Goal: Task Accomplishment & Management: Manage account settings

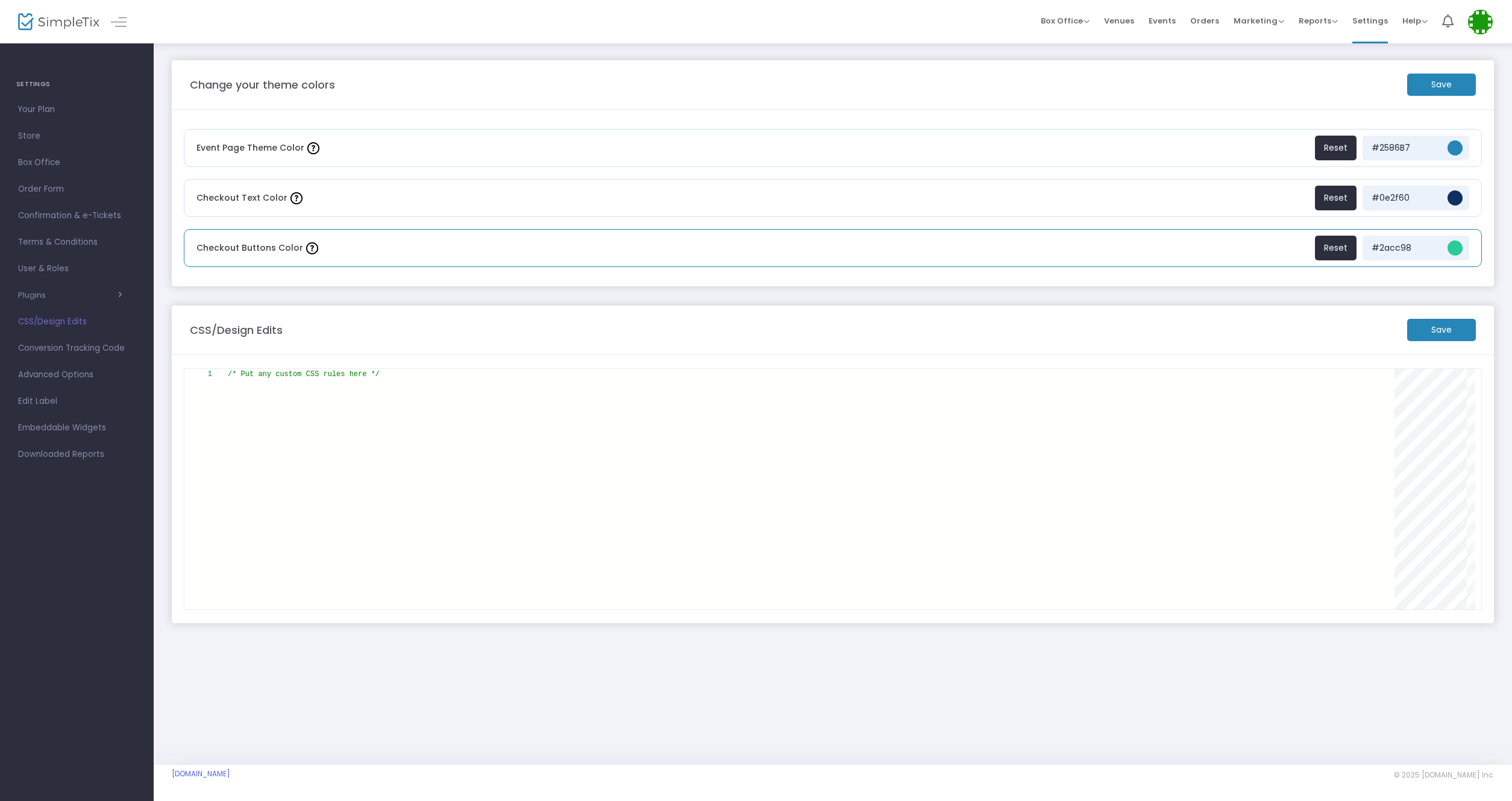
click at [1414, 248] on span "#2acc98" at bounding box center [1404, 248] width 72 height 13
click at [1403, 250] on span "#2acc98" at bounding box center [1404, 248] width 72 height 13
click at [1455, 243] on span "#2acc98" at bounding box center [1455, 248] width 15 height 15
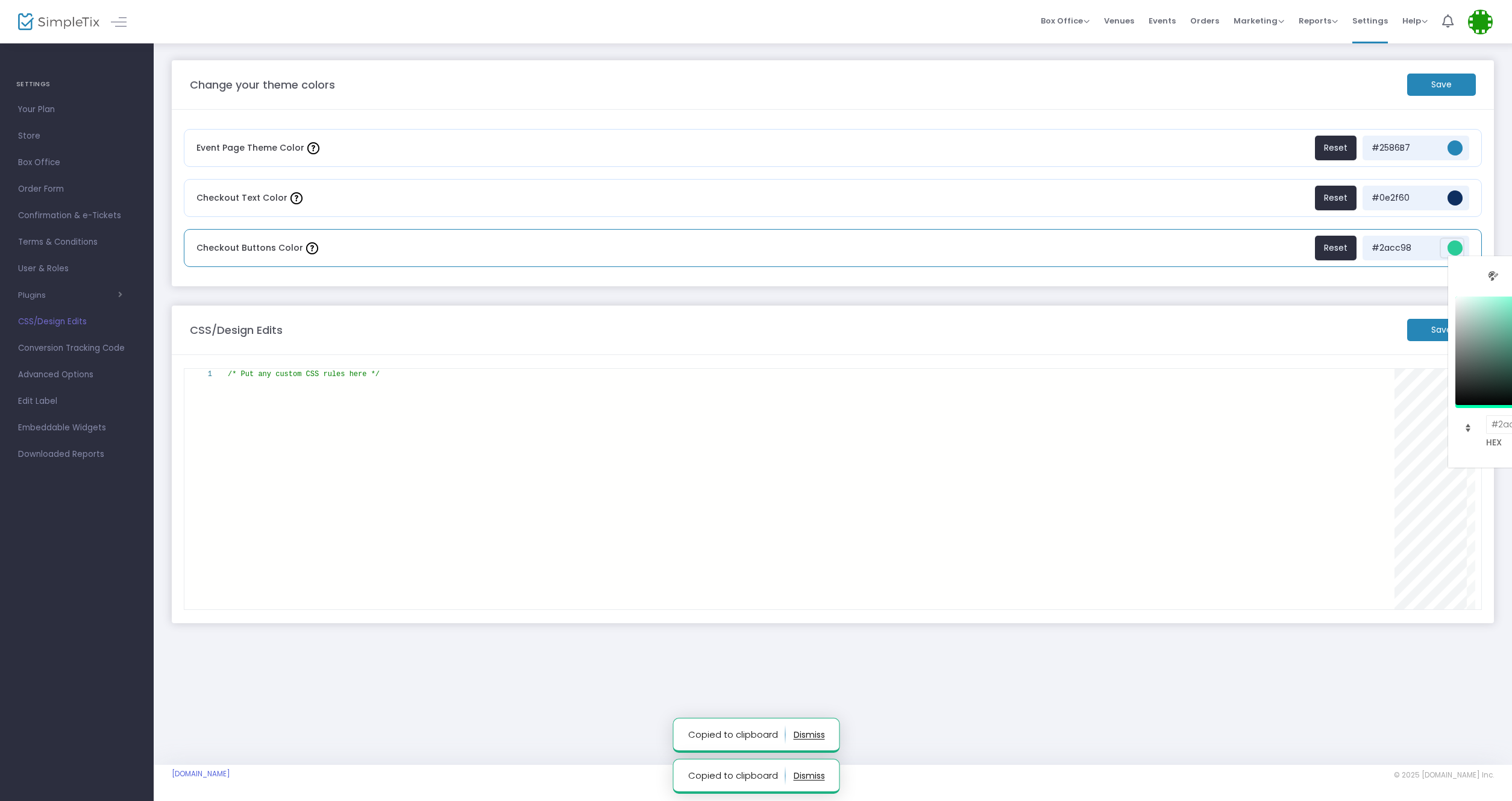
scroll to position [0, 101]
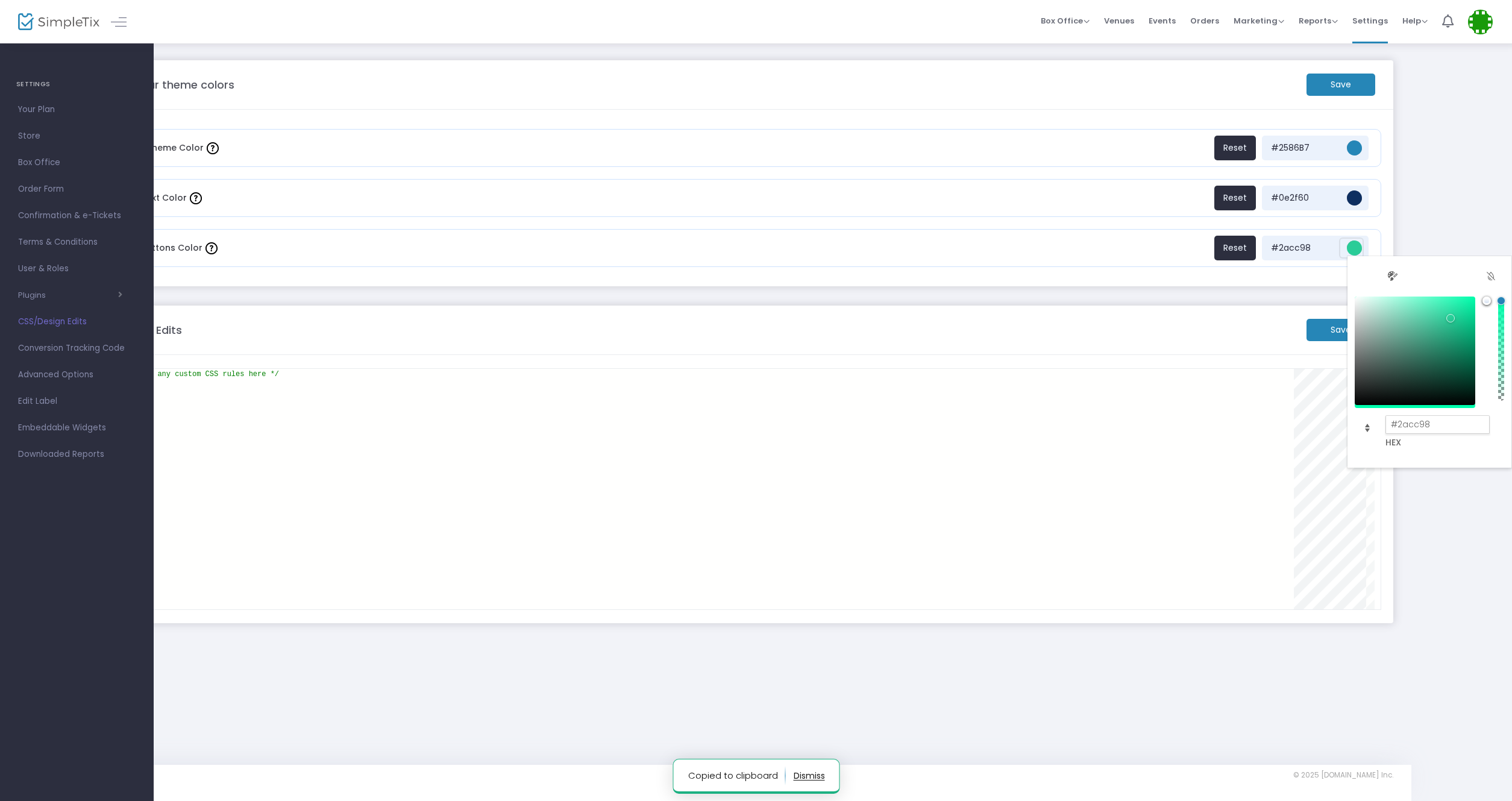
drag, startPoint x: 1435, startPoint y: 424, endPoint x: 1330, endPoint y: 419, distance: 105.1
click at [1385, 419] on input "#2acc98" at bounding box center [1437, 425] width 105 height 19
type input "f"
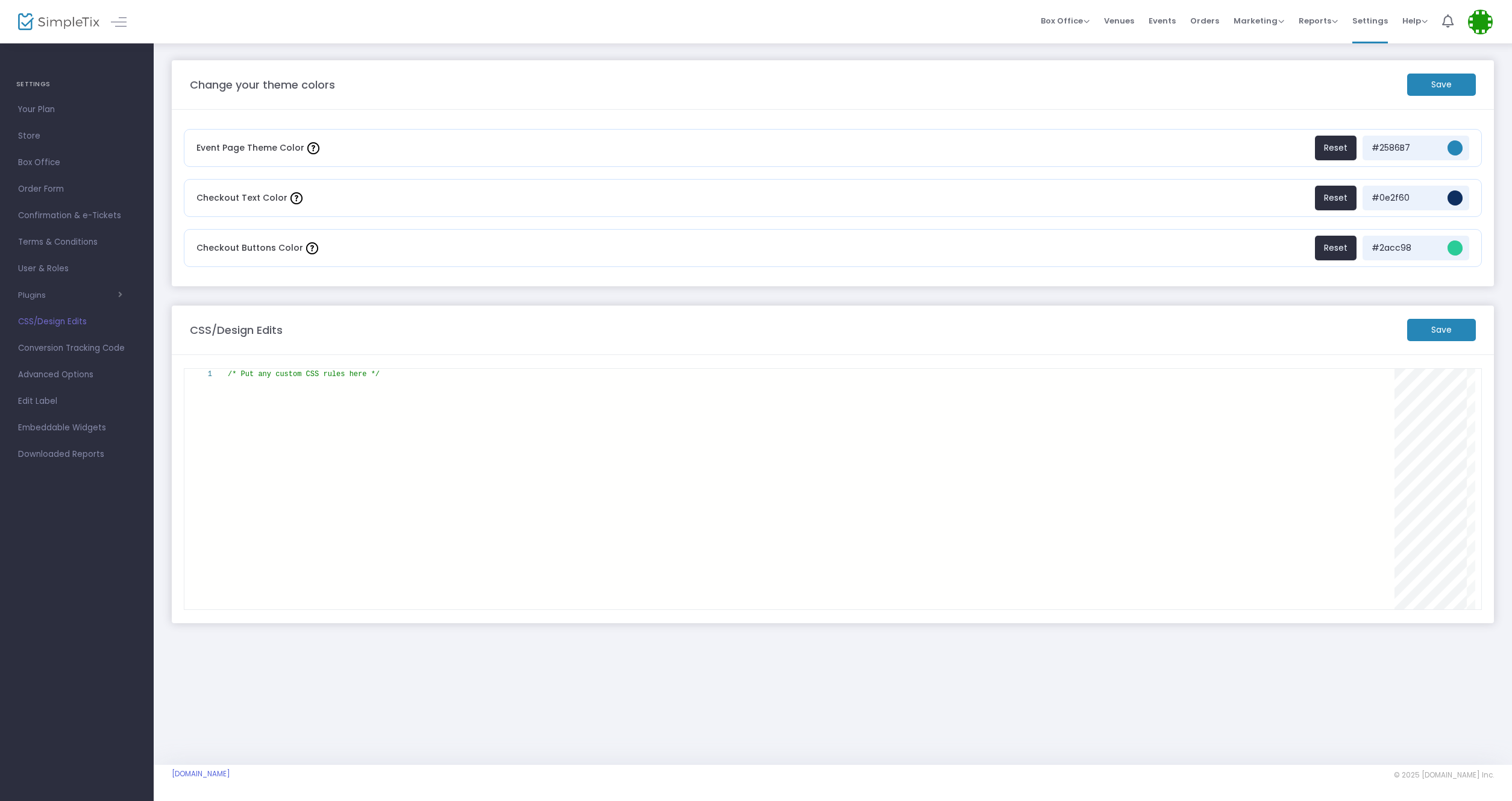
scroll to position [0, 0]
click at [1456, 248] on span "#2acc98" at bounding box center [1455, 248] width 15 height 15
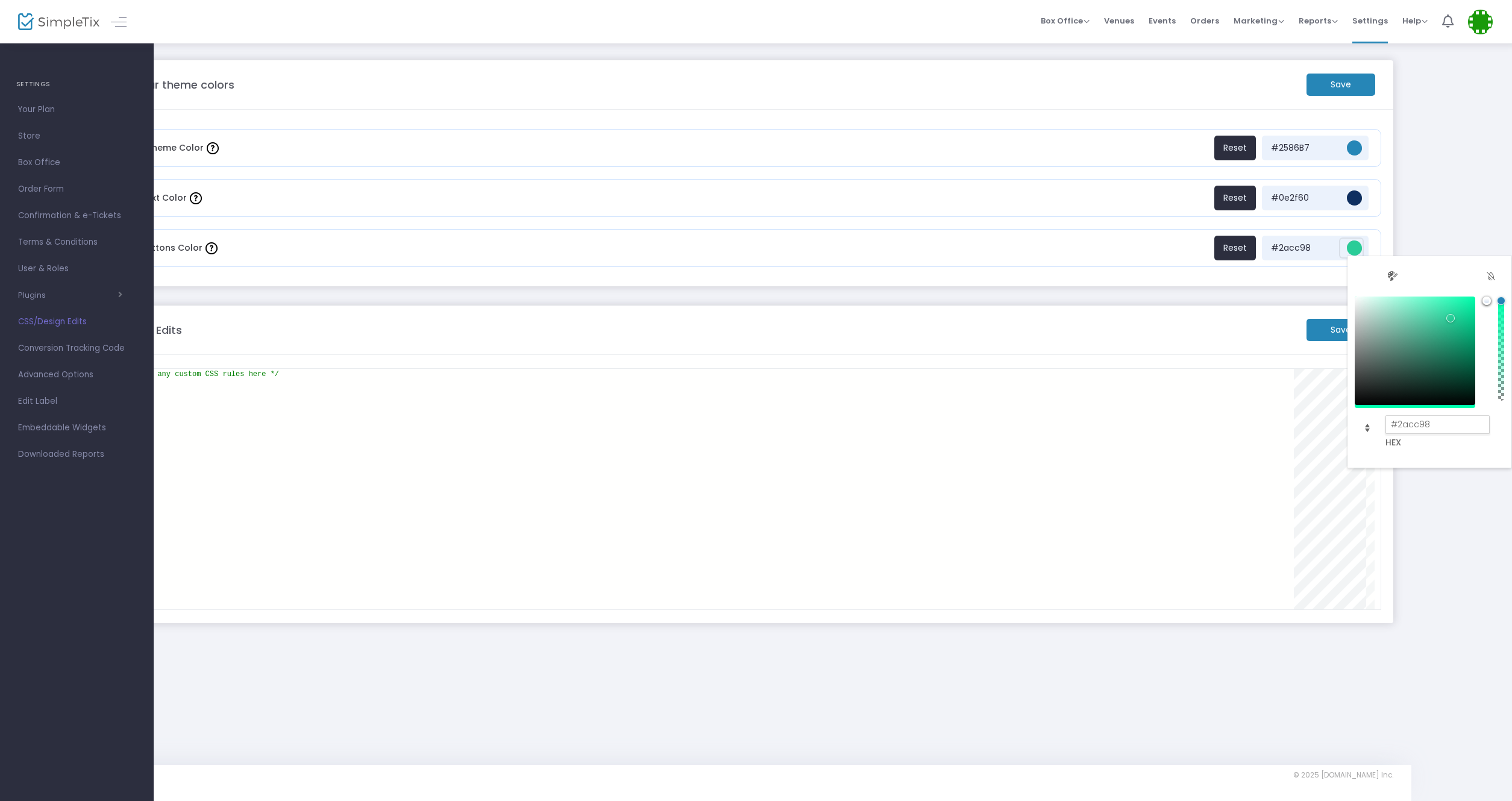
drag, startPoint x: 1439, startPoint y: 422, endPoint x: 1320, endPoint y: 424, distance: 119.0
click at [1385, 424] on input "#2acc98" at bounding box center [1437, 425] width 105 height 19
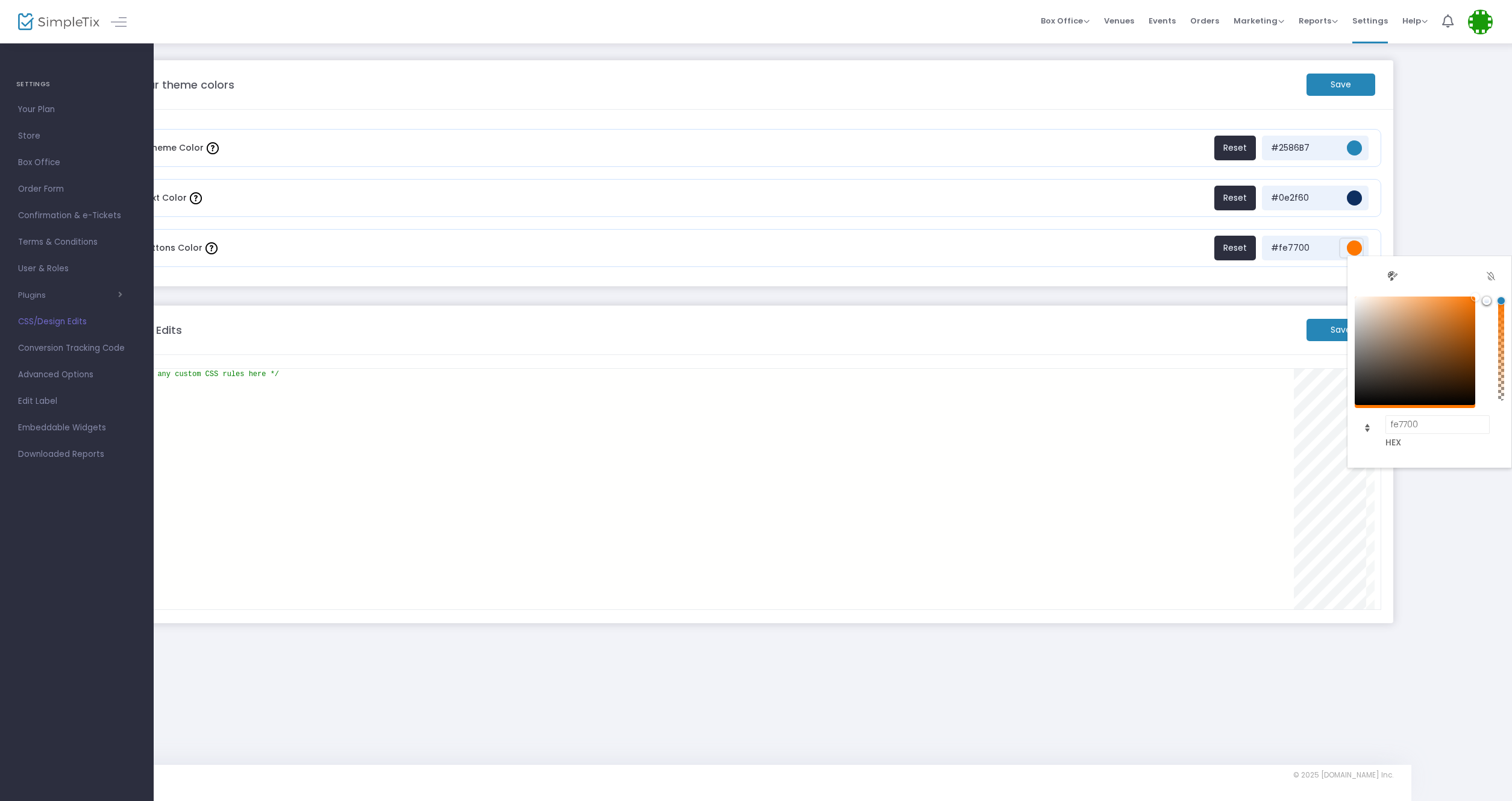
type input "#fe7700"
click at [1212, 563] on div "/* Put any custom CSS rules here */" at bounding box center [714, 489] width 1175 height 241
